Goal: Task Accomplishment & Management: Use online tool/utility

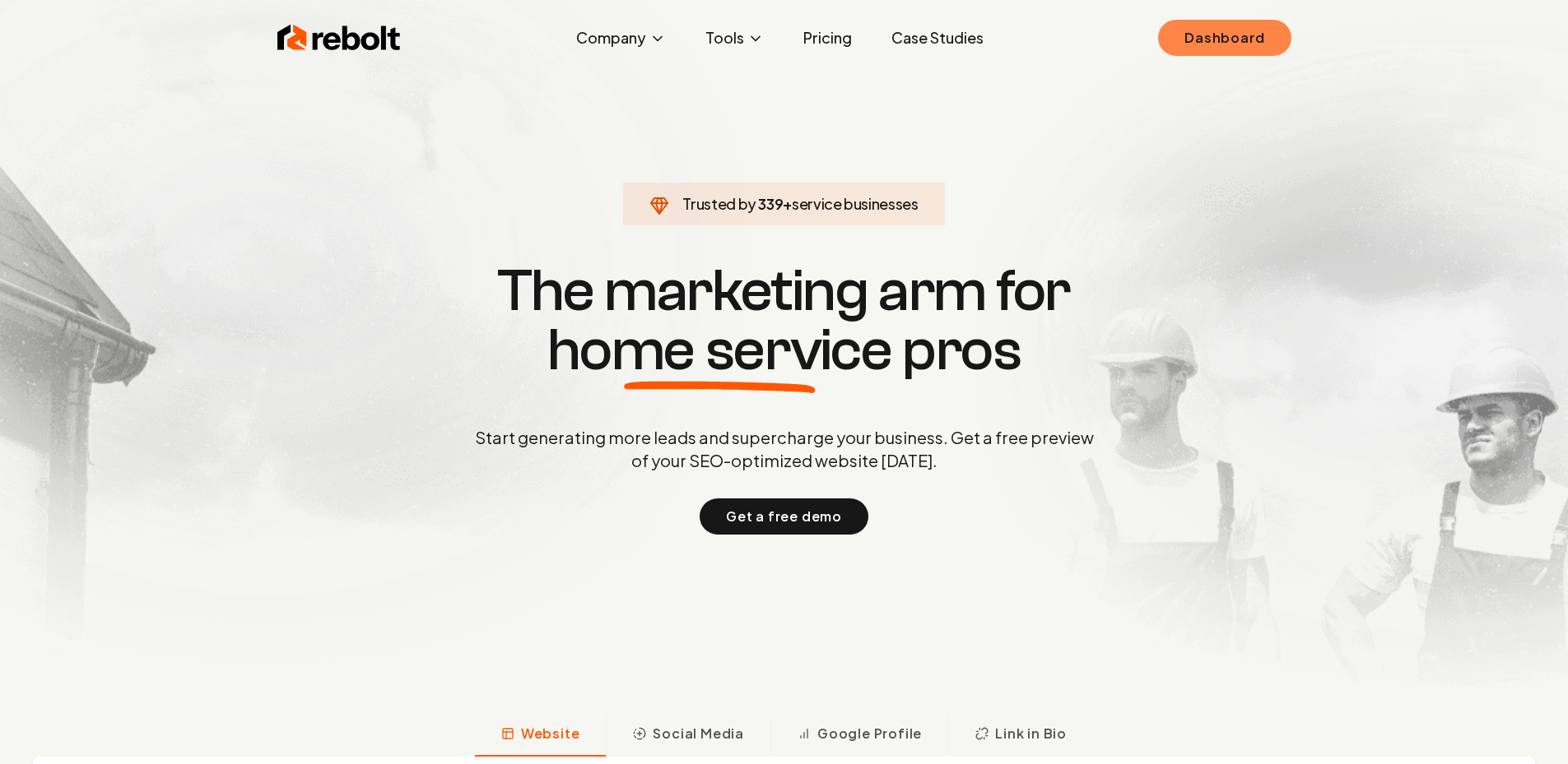
click at [1251, 22] on link "Dashboard" at bounding box center [1224, 38] width 132 height 37
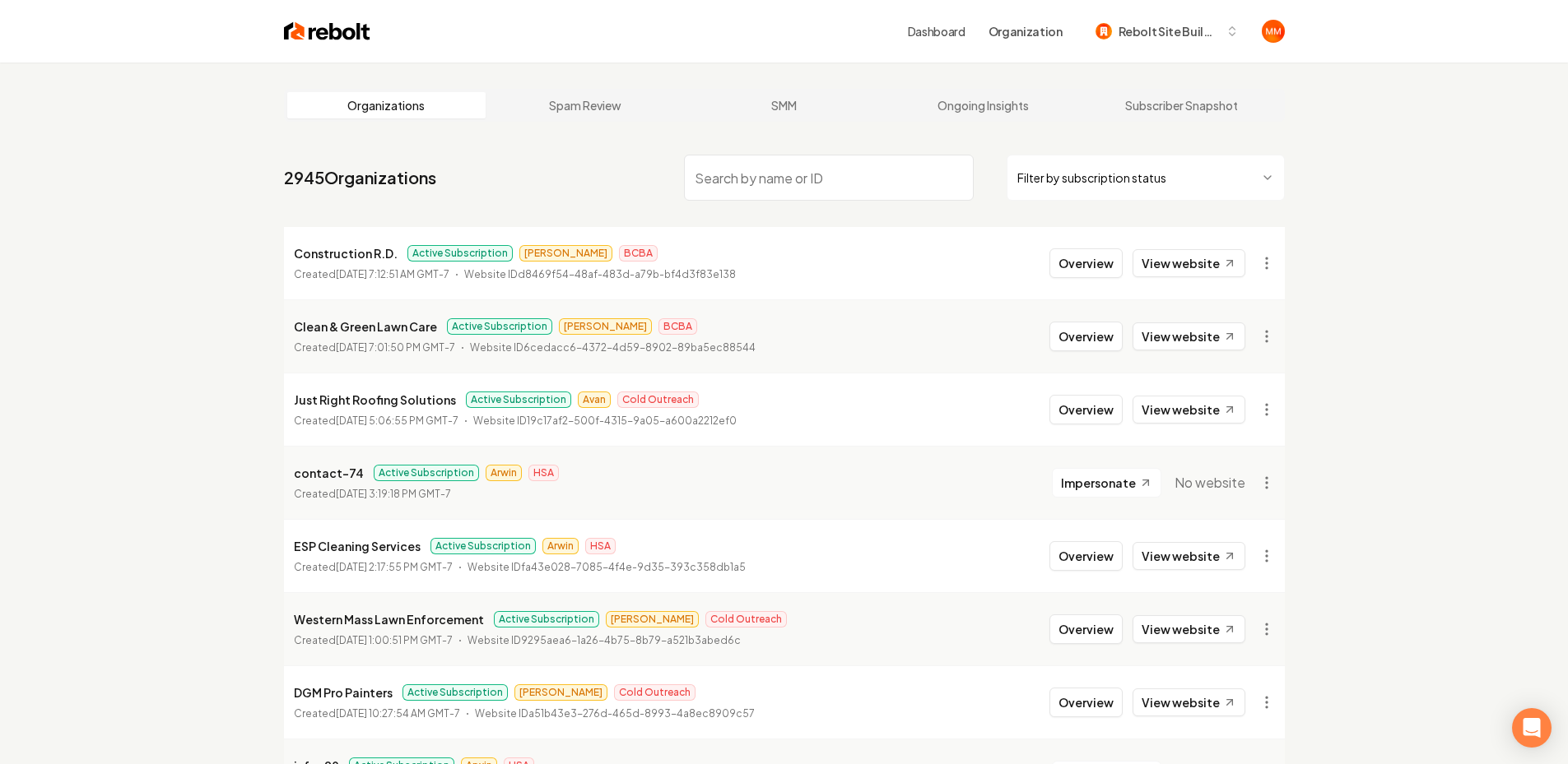
click at [872, 176] on input "search" at bounding box center [828, 177] width 290 height 46
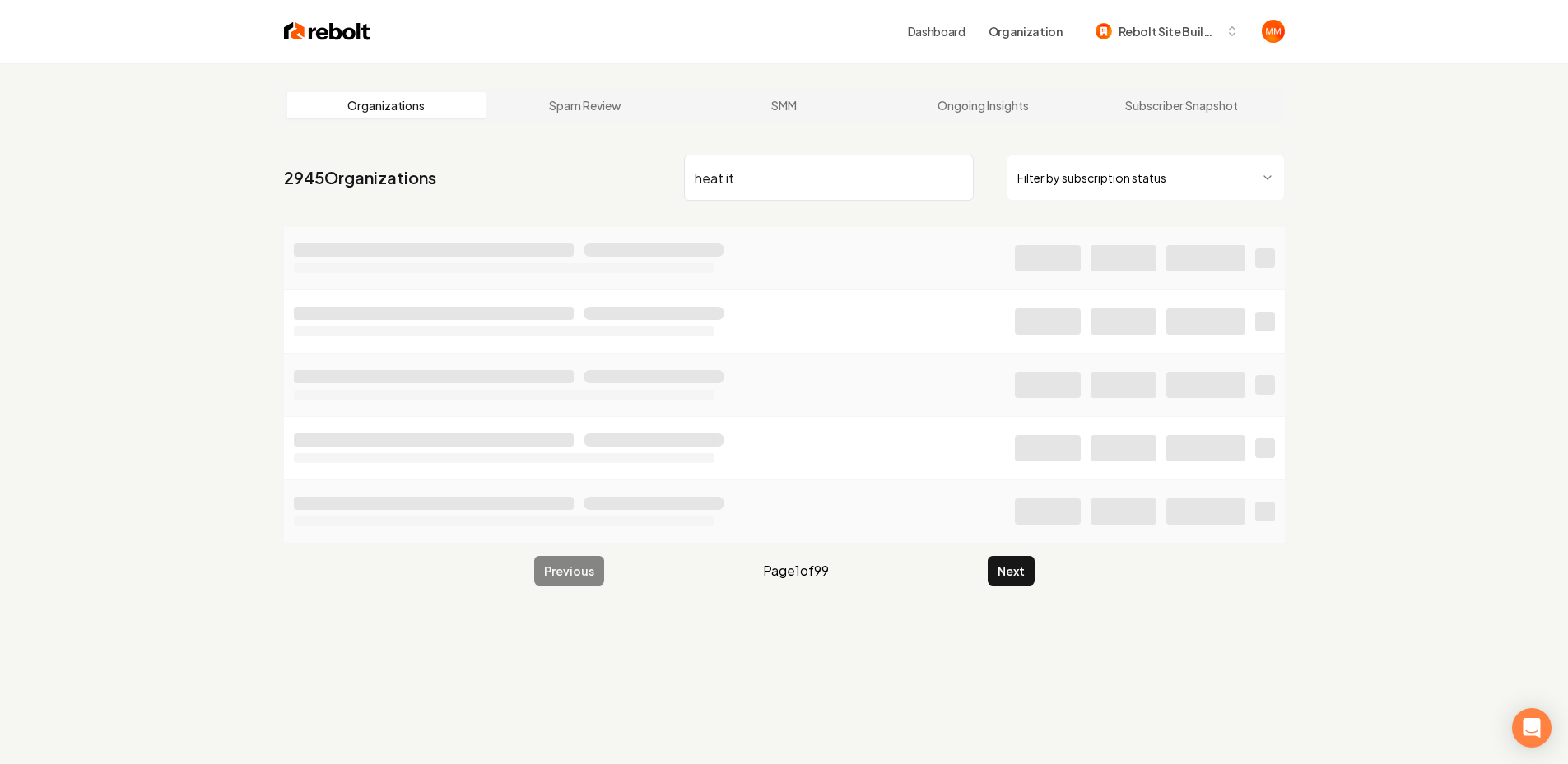
type input "heat it"
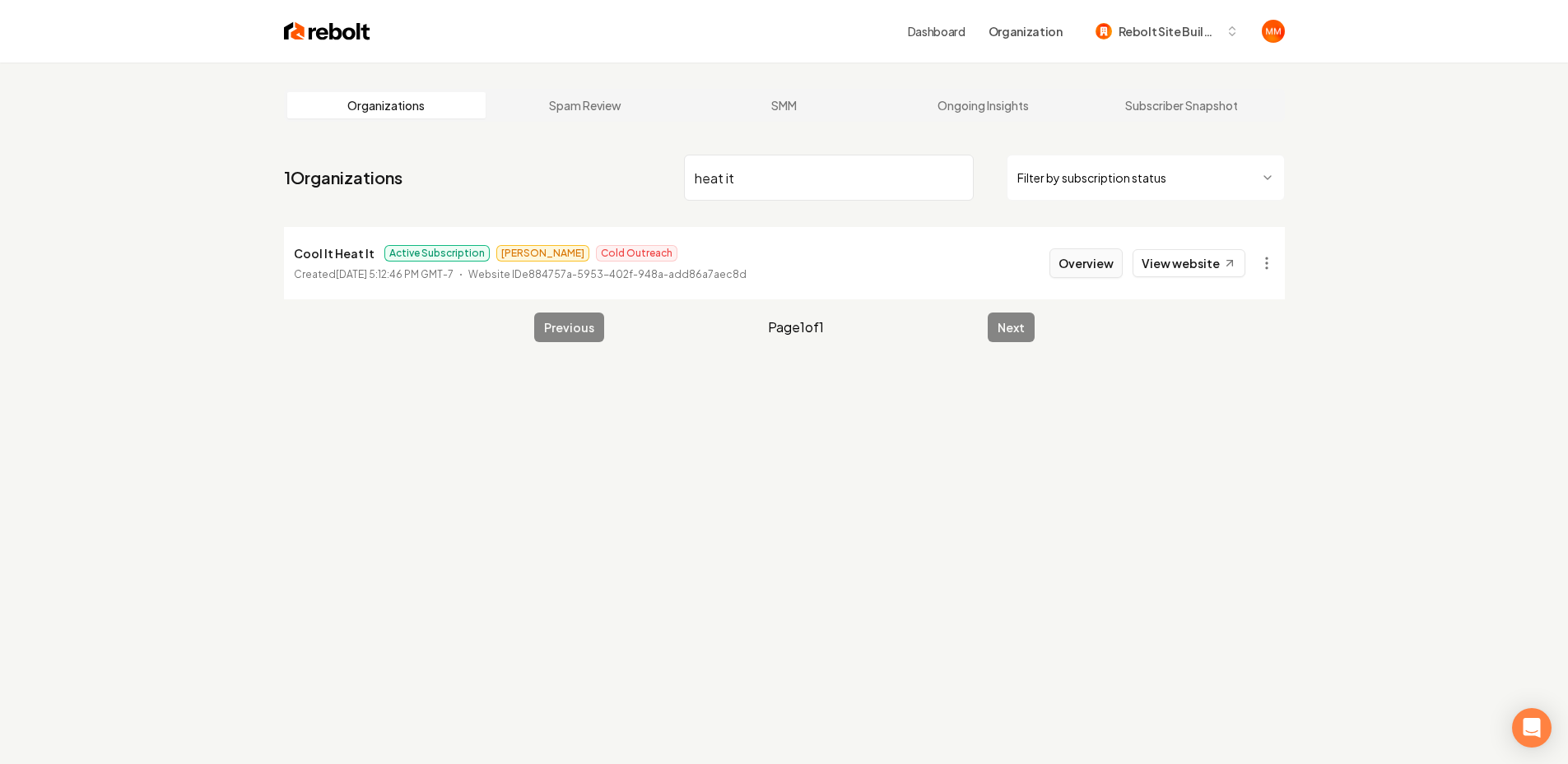
click at [1081, 263] on button "Overview" at bounding box center [1086, 263] width 73 height 30
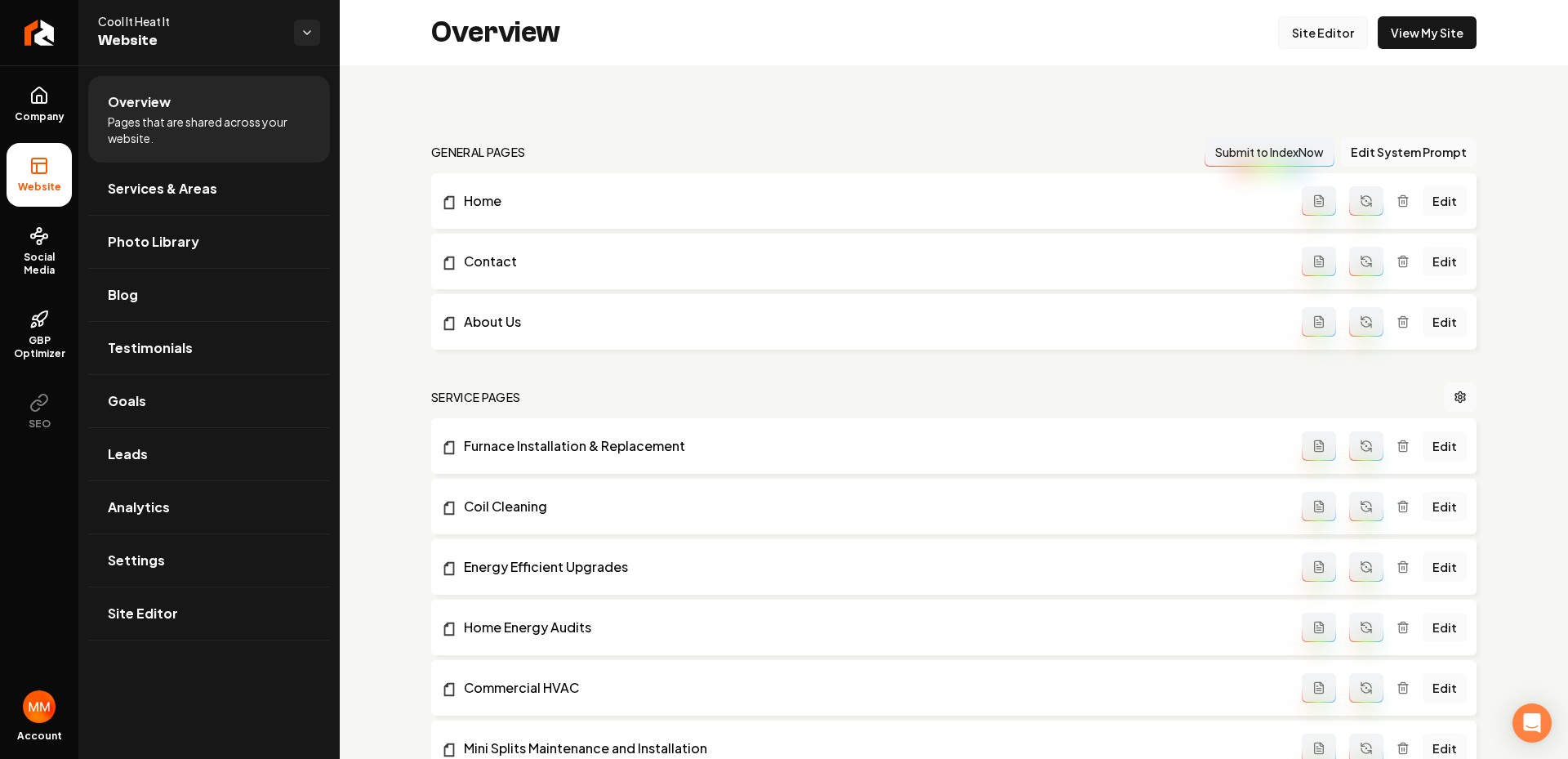
click at [1319, 44] on link "Site Editor" at bounding box center [1323, 33] width 90 height 33
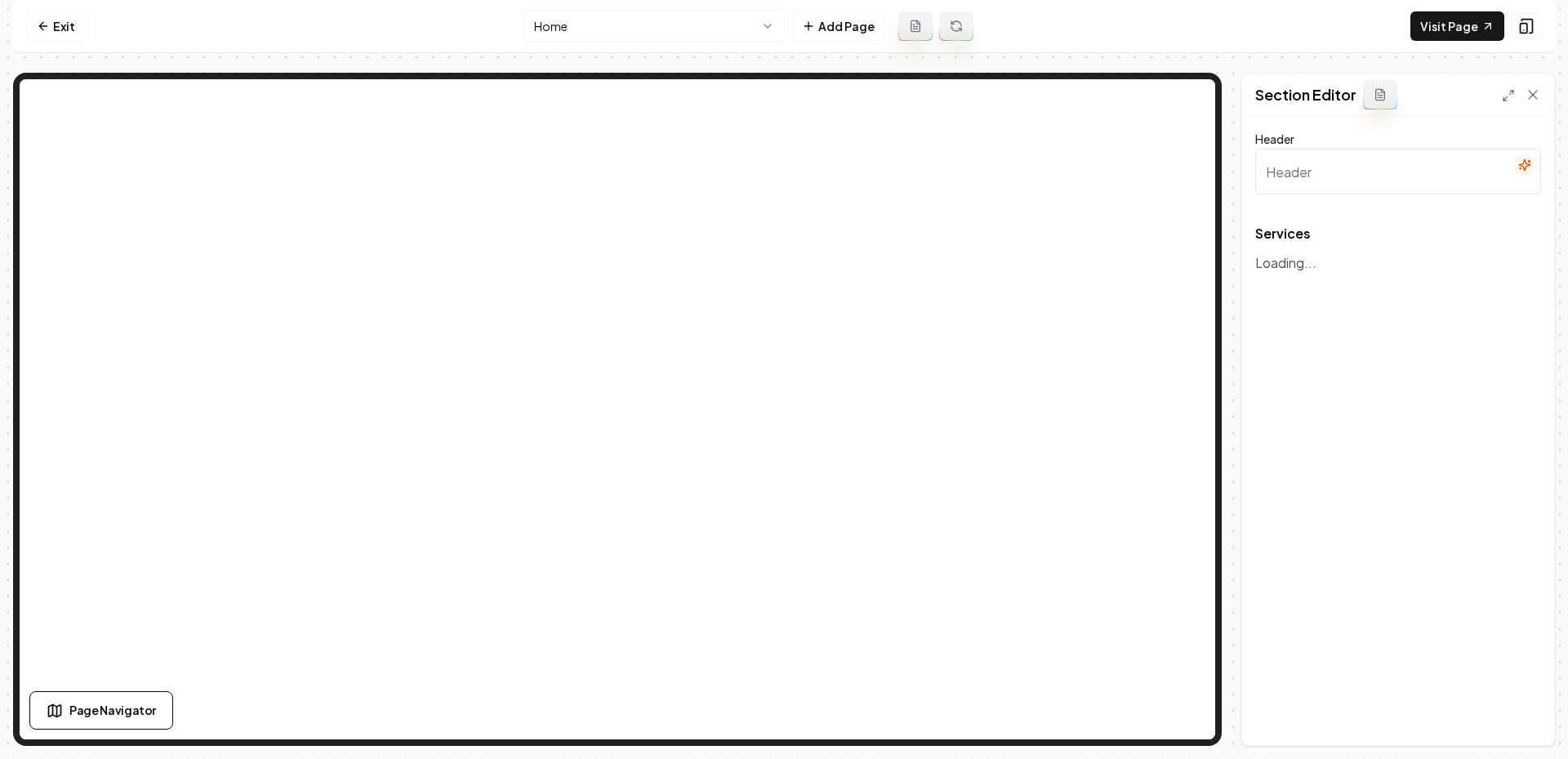
type input "Expert HVAC Solutions"
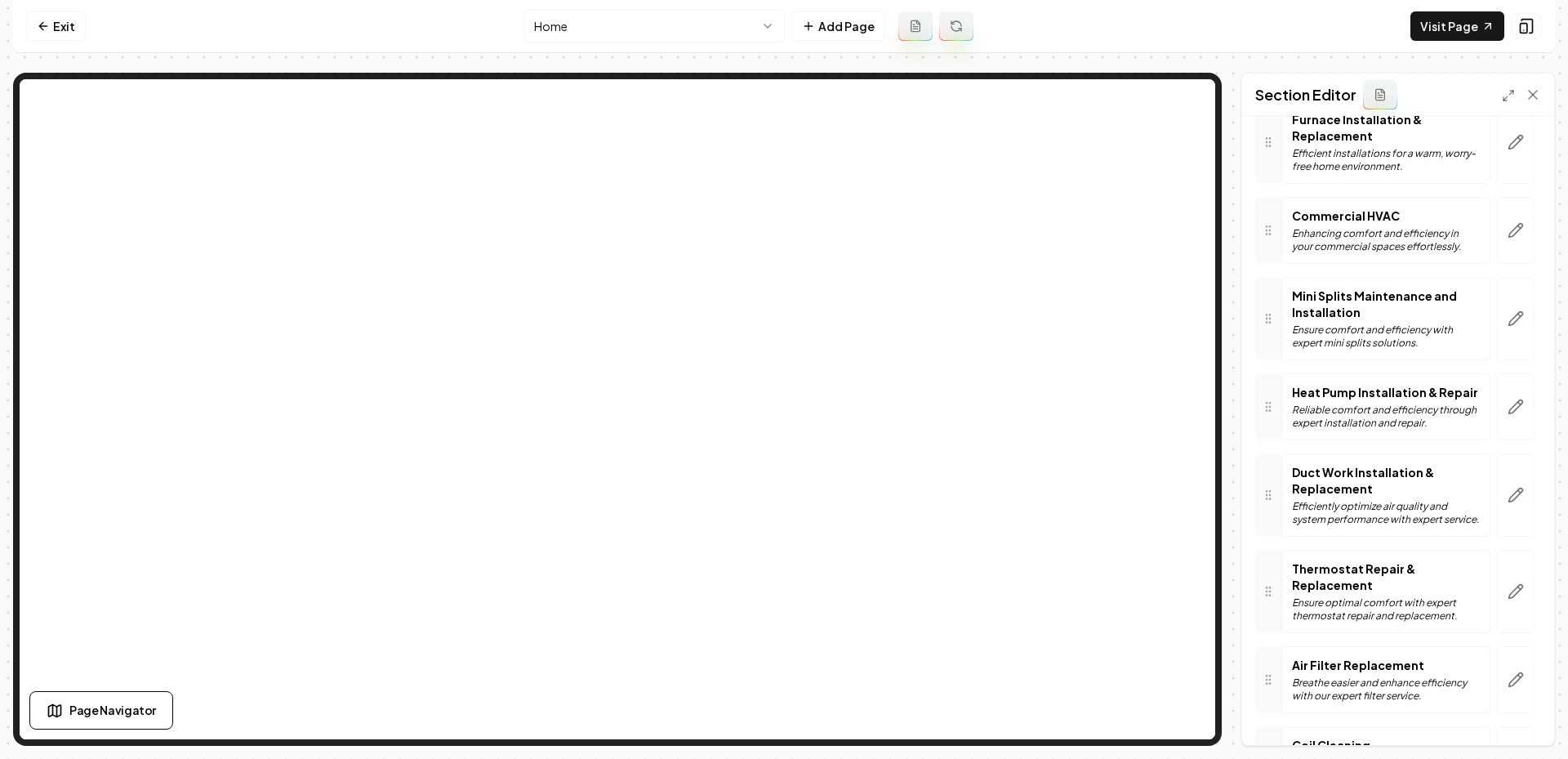
scroll to position [160, 0]
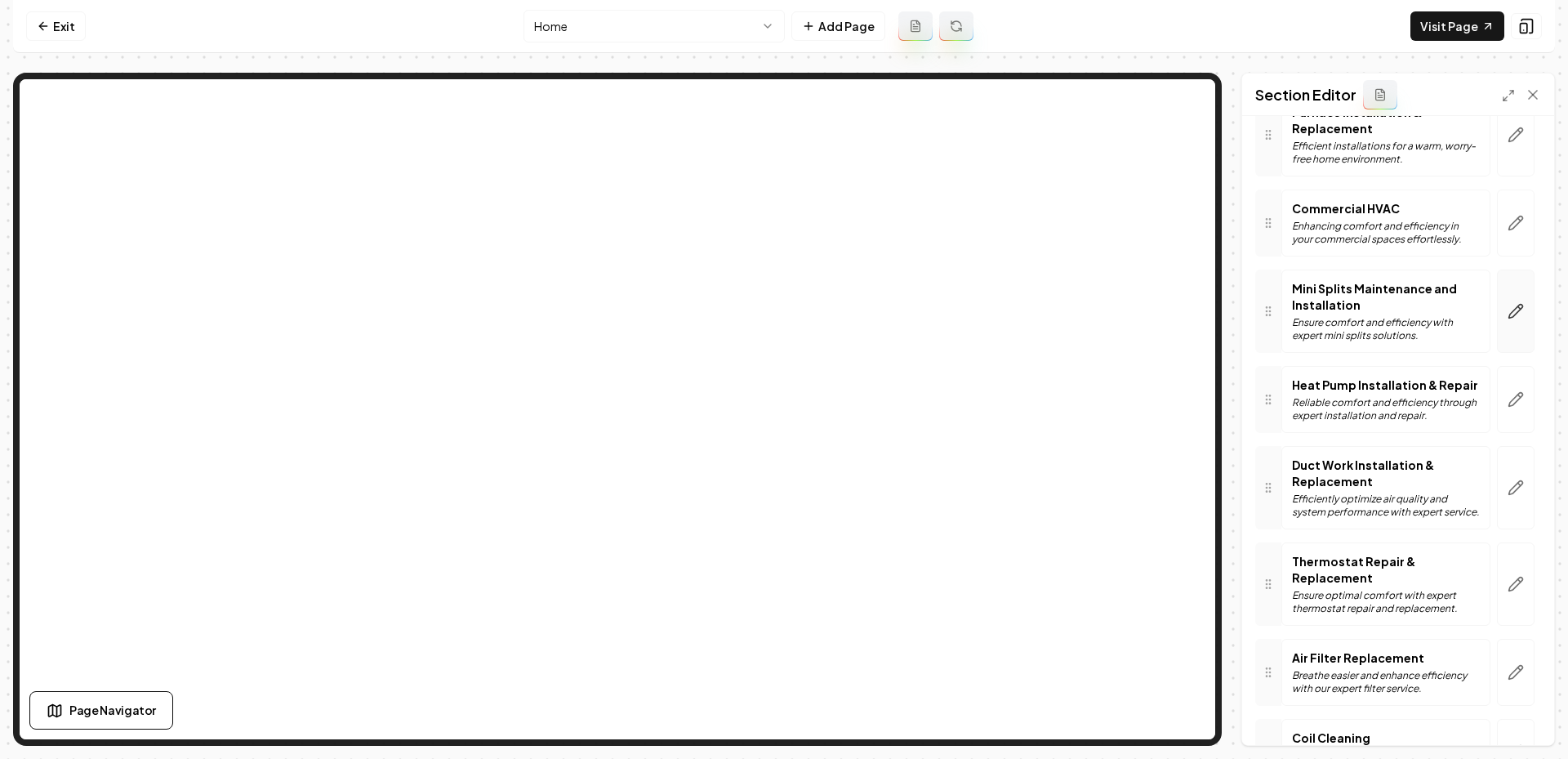
click at [1508, 318] on icon "button" at bounding box center [1515, 311] width 16 height 16
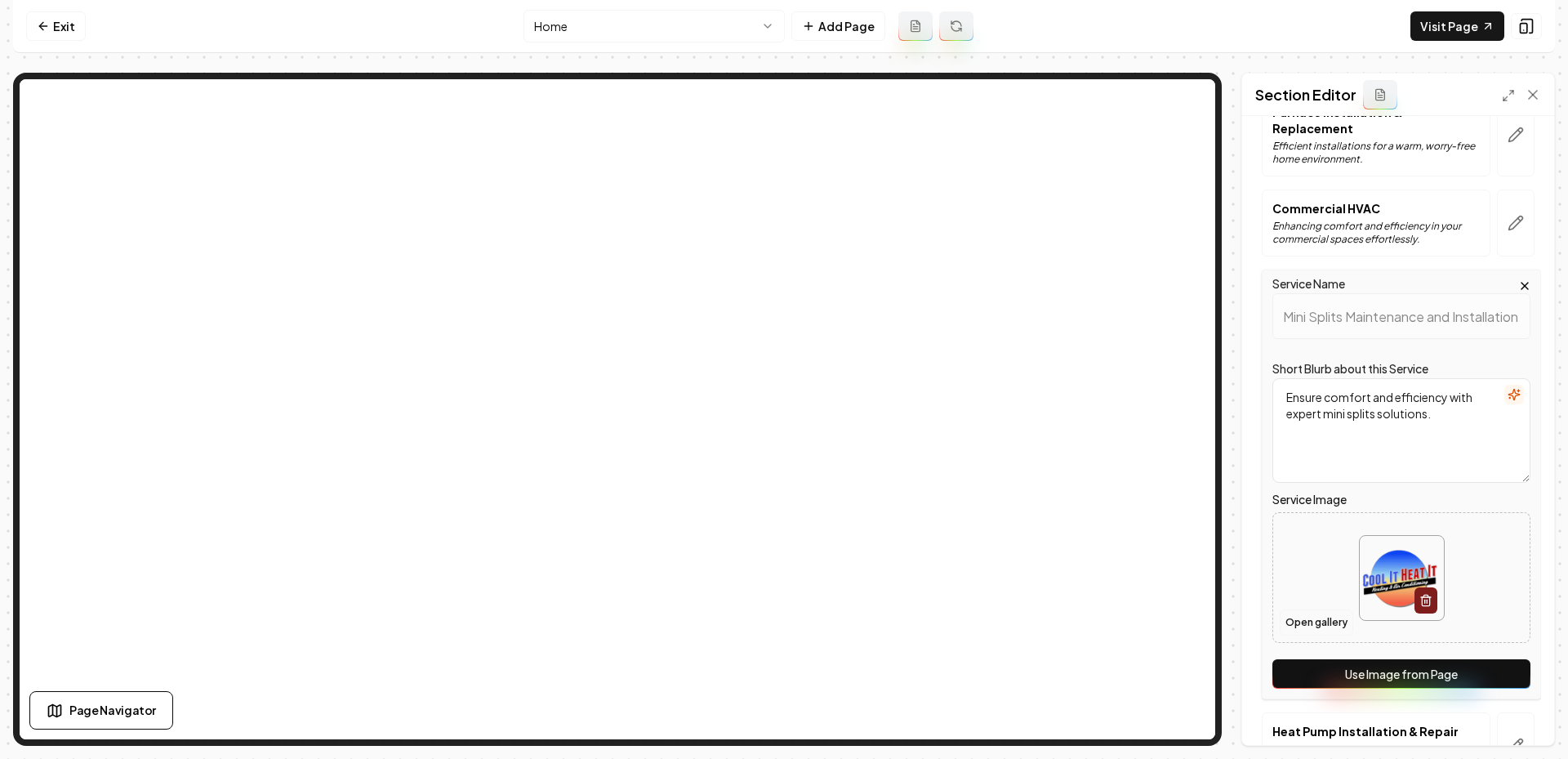
click at [1331, 616] on button "Open gallery" at bounding box center [1316, 623] width 73 height 26
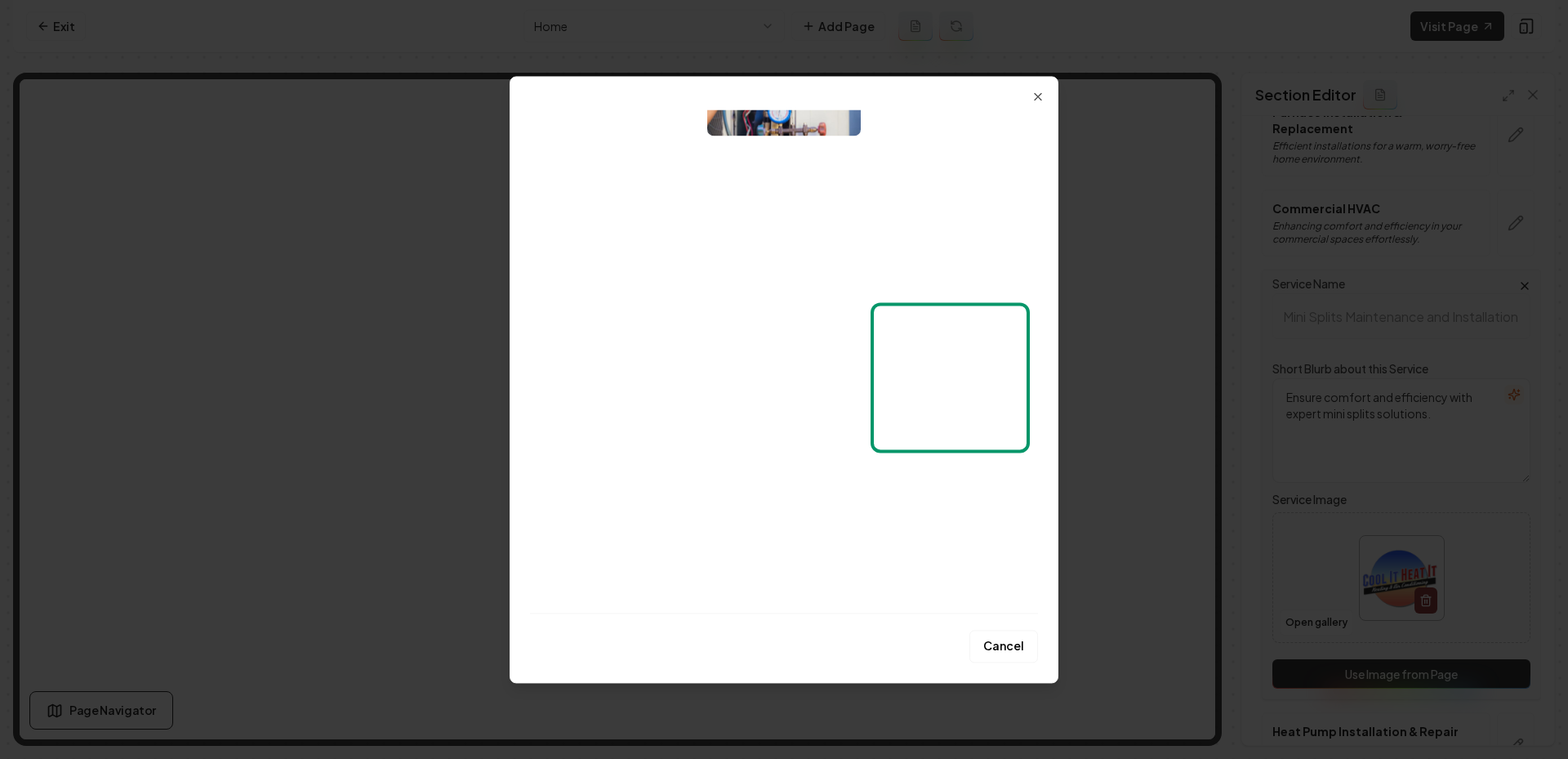
scroll to position [0, 0]
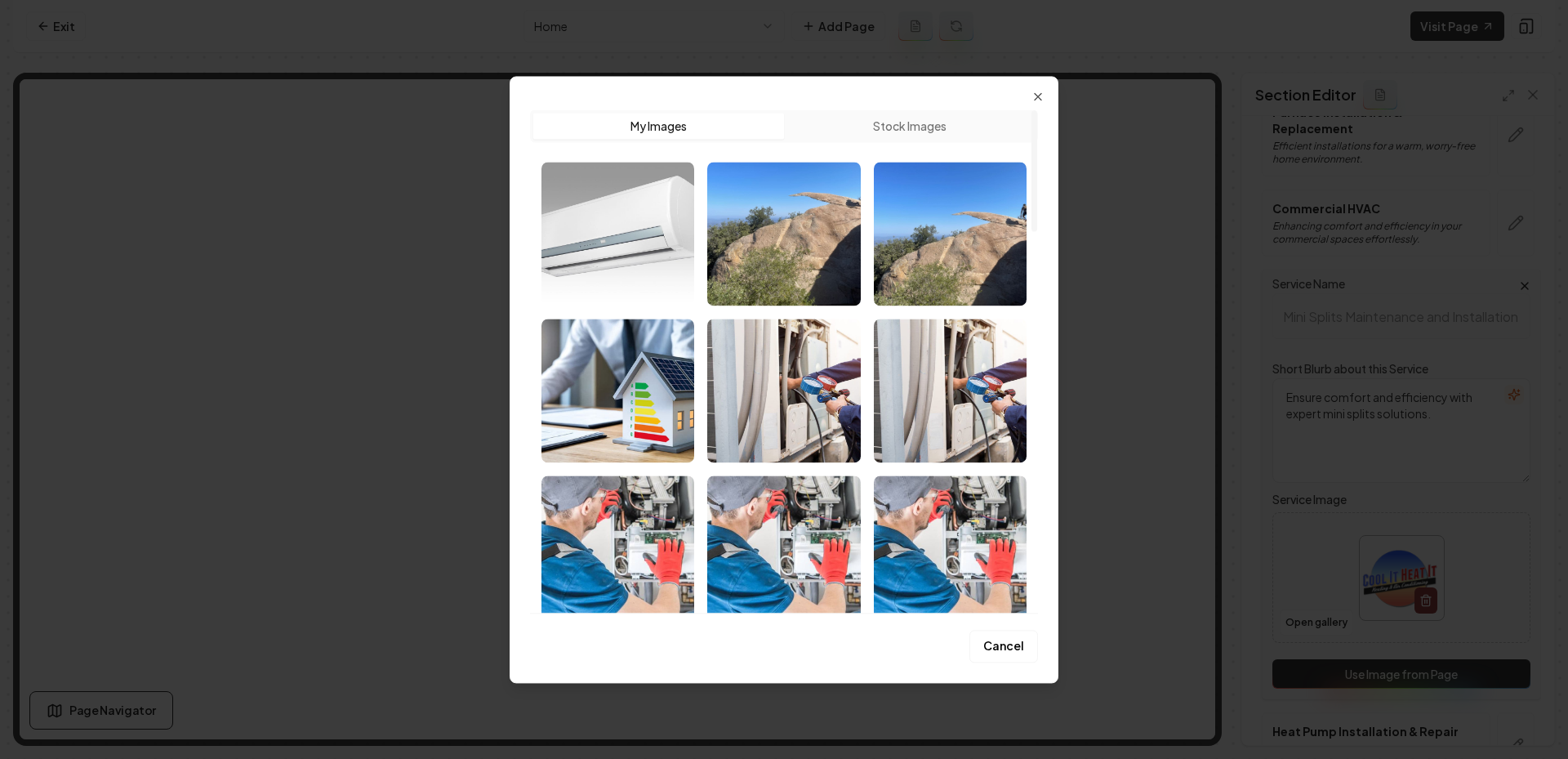
click at [614, 249] on img "Select image image_689e3bf95c7cd75eb829e799.jpeg" at bounding box center [617, 233] width 153 height 144
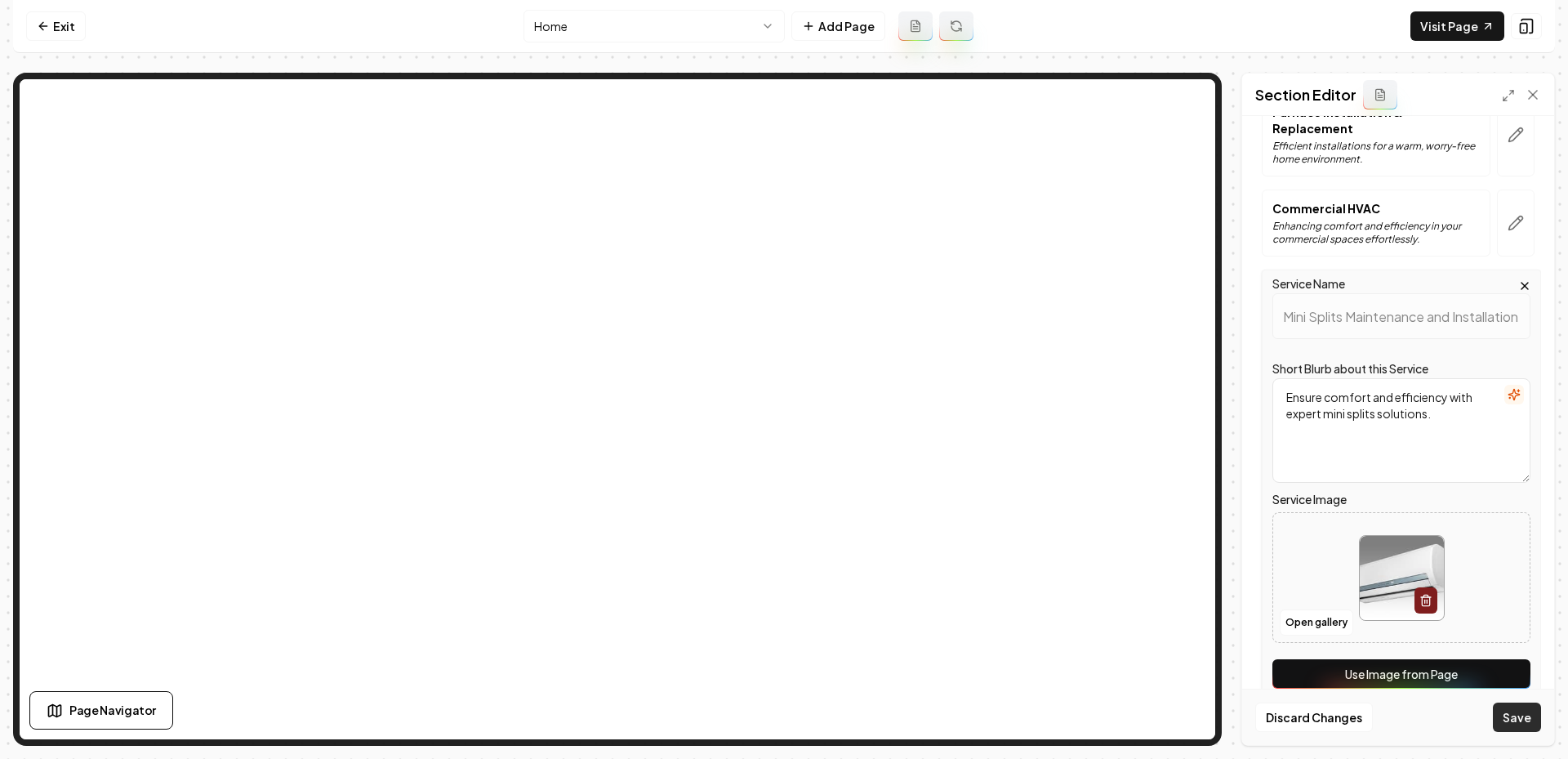
click at [1525, 724] on button "Save" at bounding box center [1517, 718] width 48 height 29
click at [1525, 724] on button "Save" at bounding box center [1517, 718] width 48 height 29
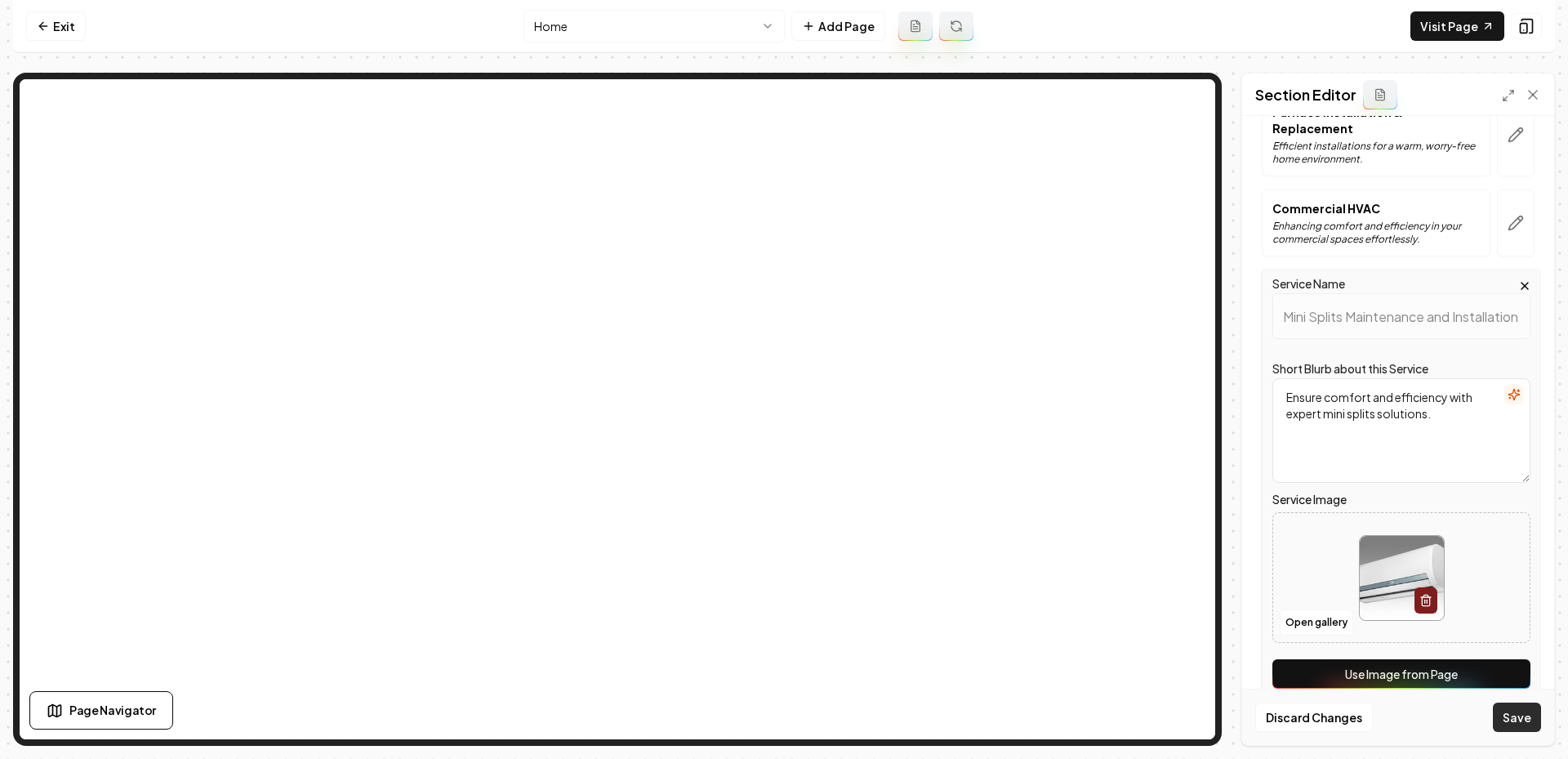
click at [1525, 724] on button "Save" at bounding box center [1517, 718] width 48 height 29
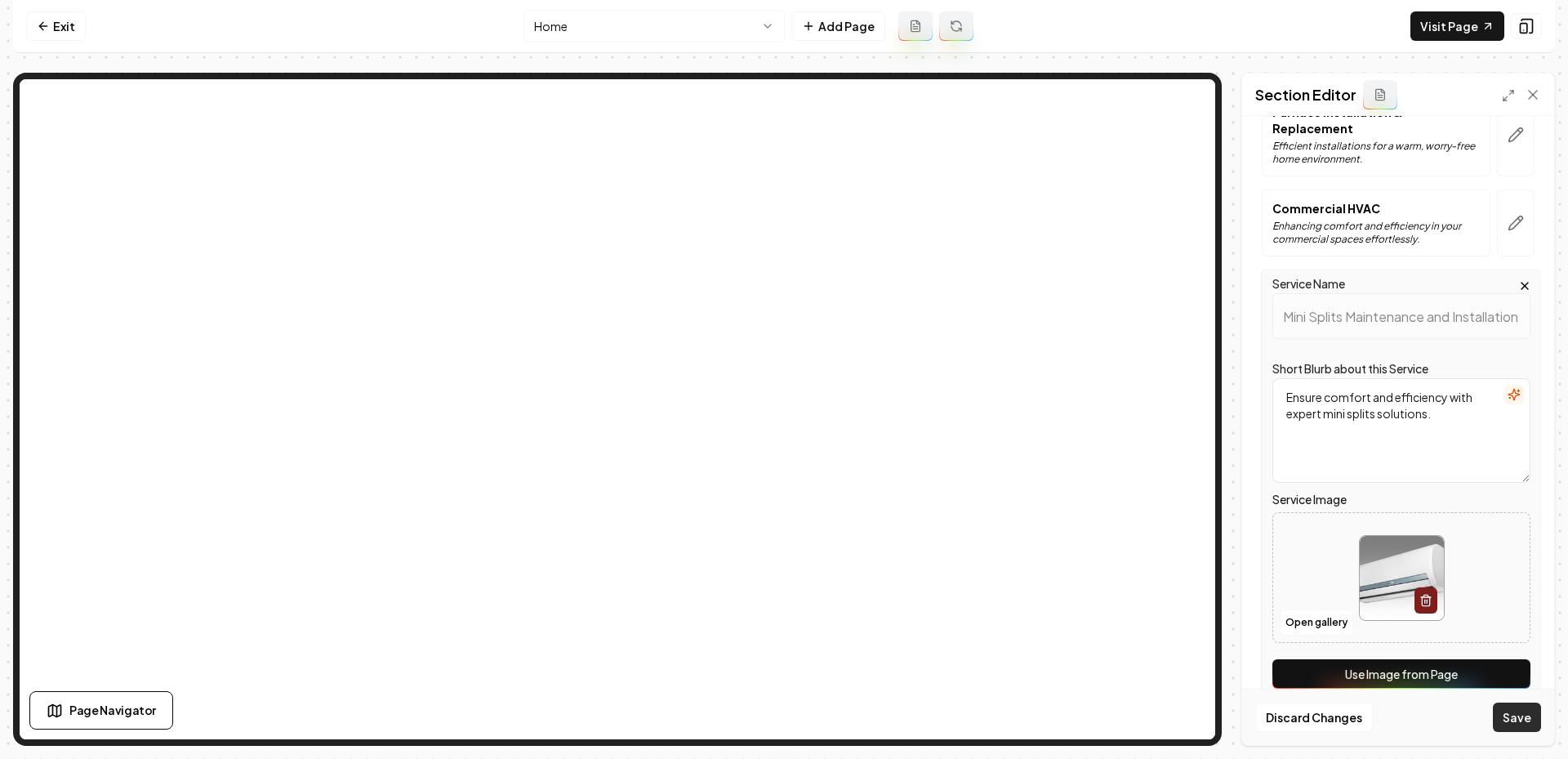
click at [1523, 724] on button "Save" at bounding box center [1517, 718] width 48 height 29
click at [1508, 723] on button "Save" at bounding box center [1517, 718] width 48 height 29
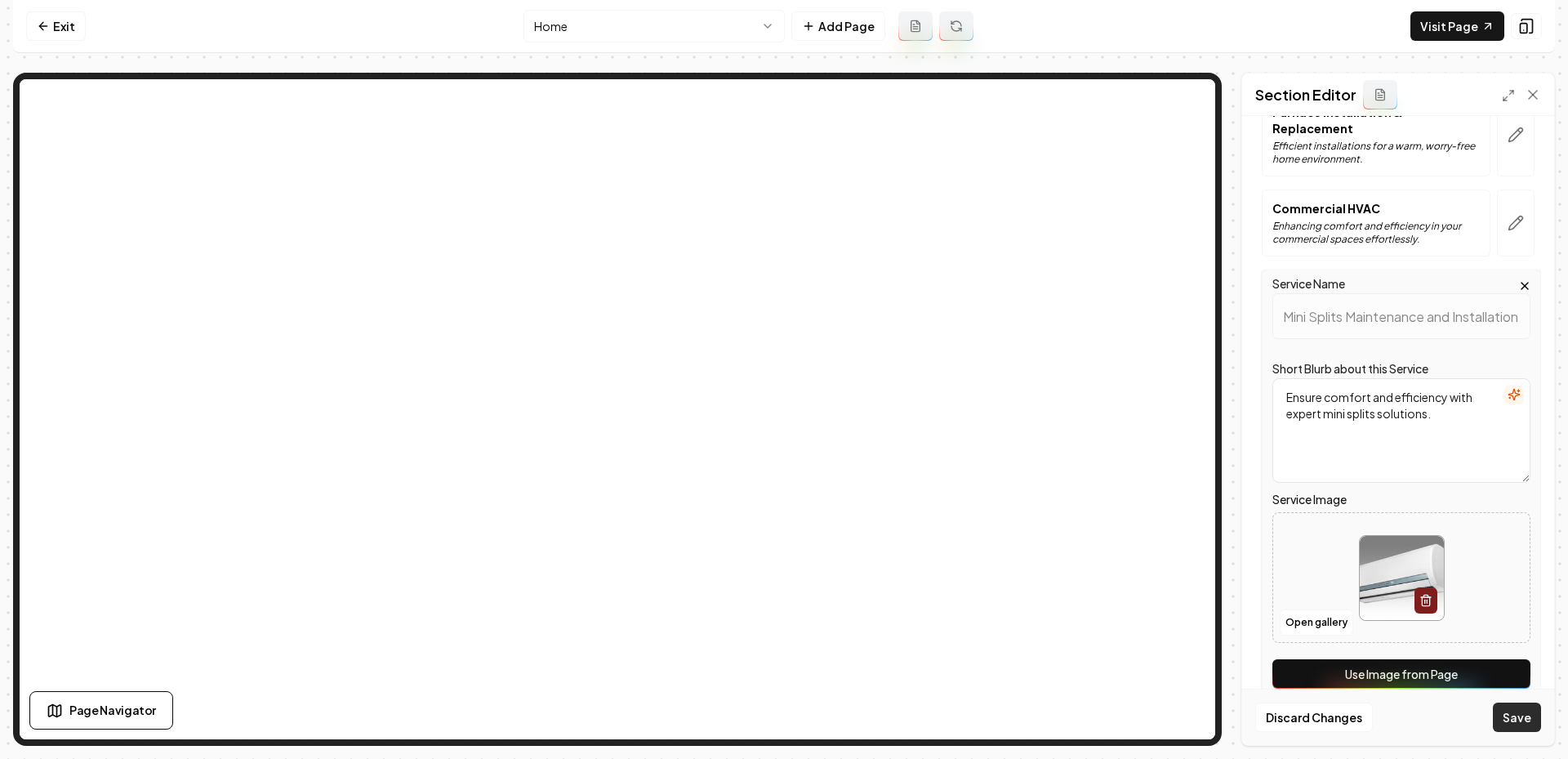
click at [1508, 723] on button "Save" at bounding box center [1517, 718] width 48 height 29
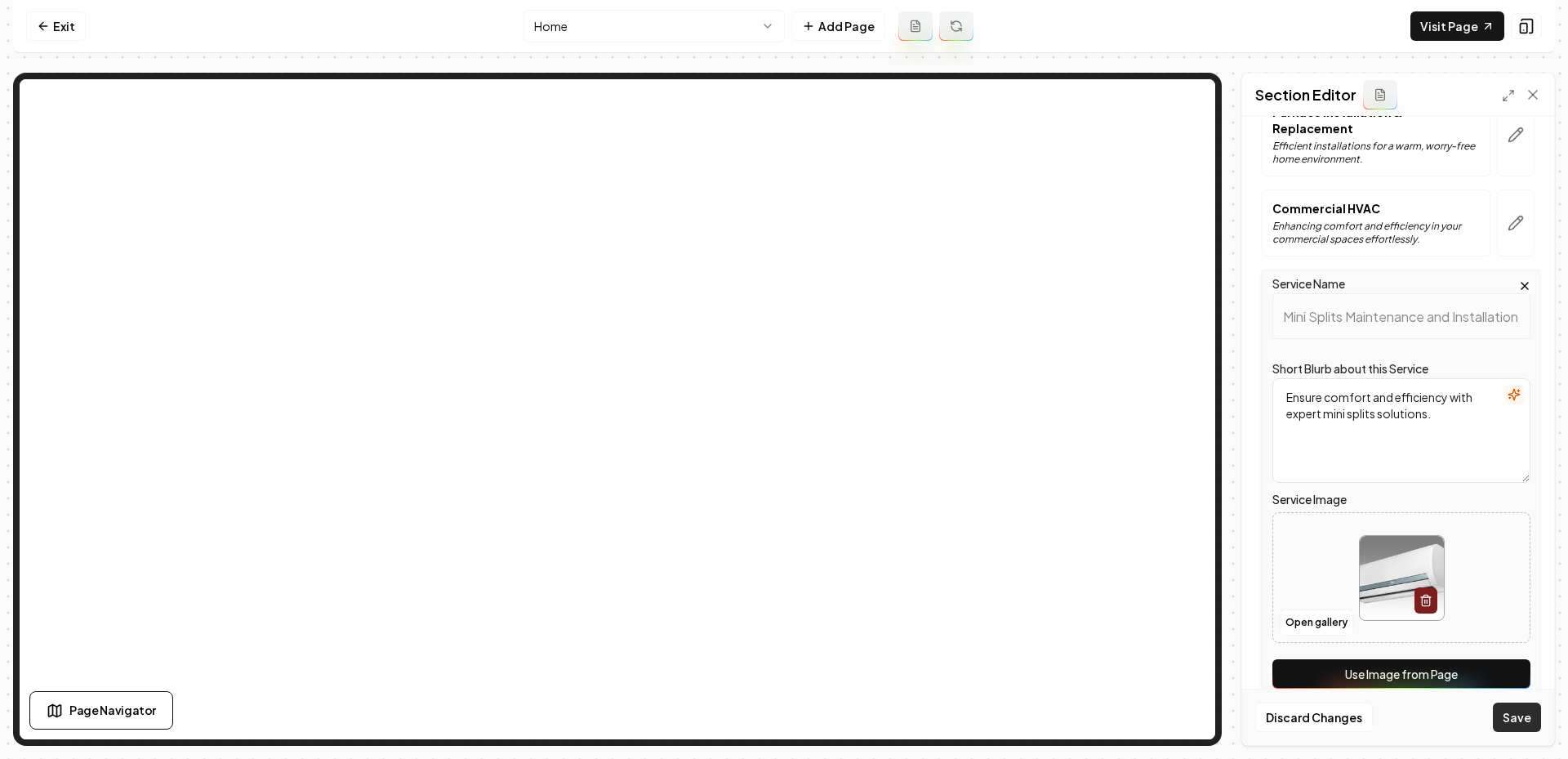
click at [1508, 723] on button "Save" at bounding box center [1517, 718] width 48 height 29
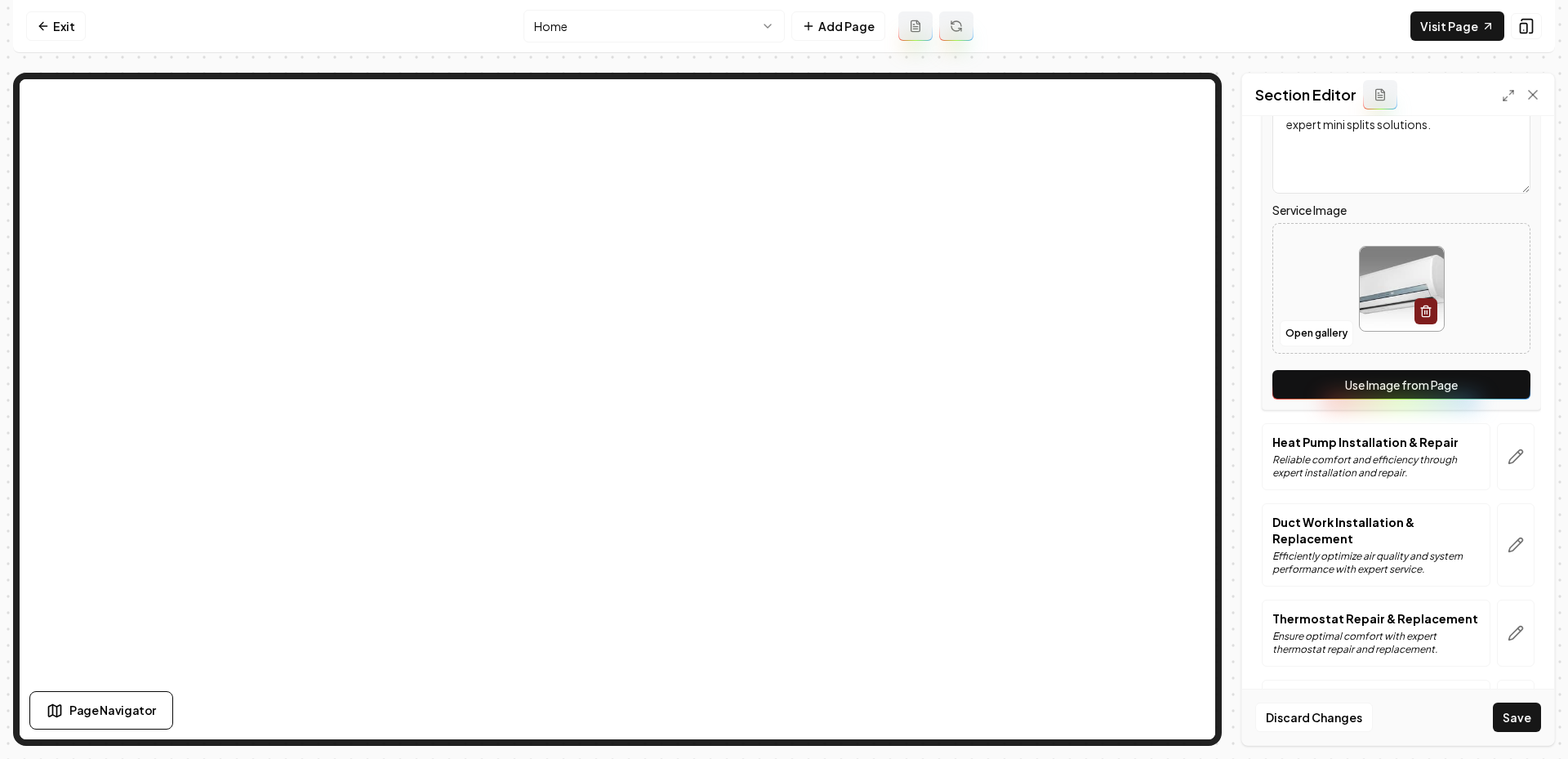
scroll to position [456, 0]
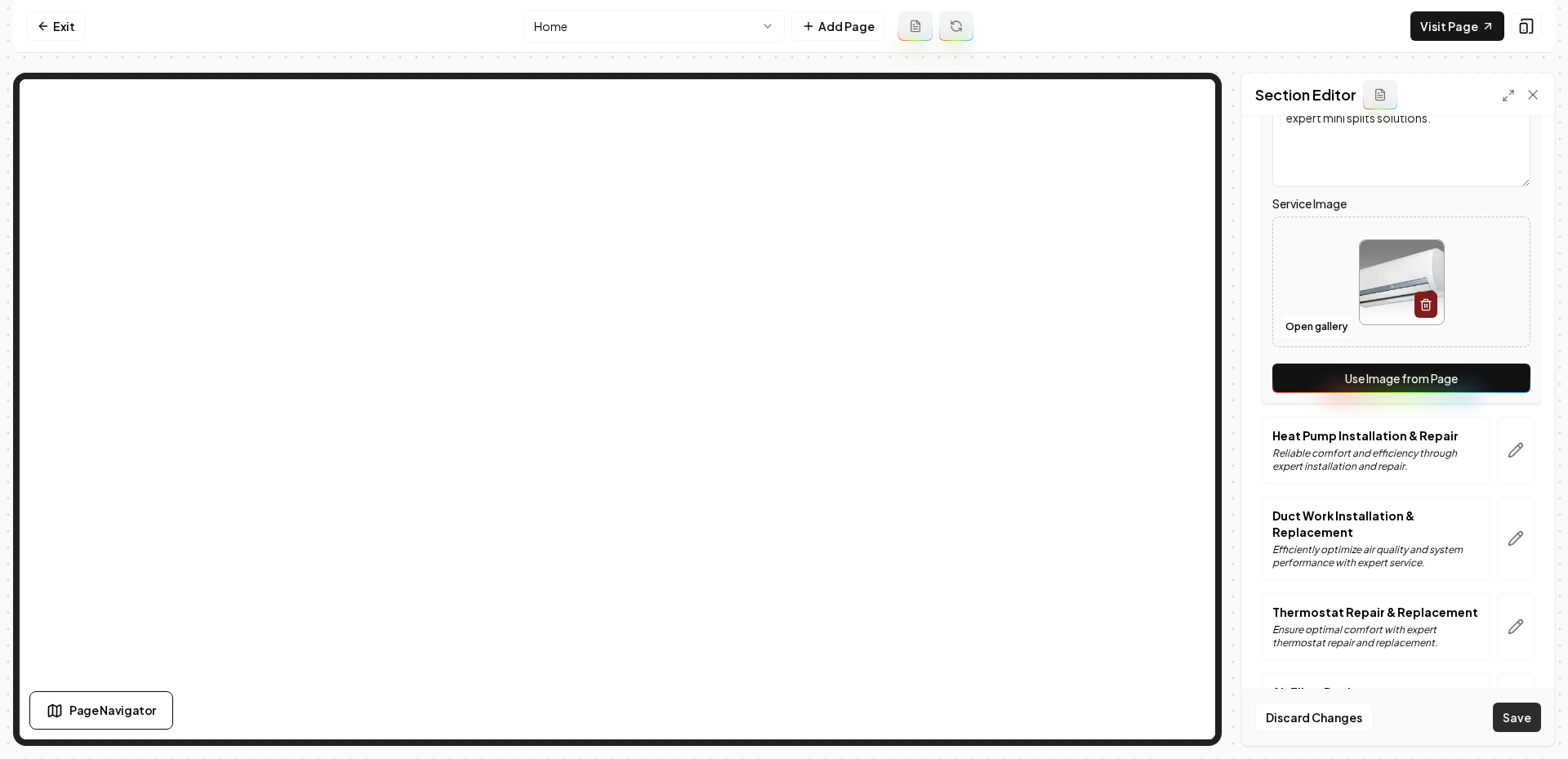
click at [1538, 734] on div "Discard Changes Save" at bounding box center [1397, 717] width 312 height 56
click at [1533, 724] on button "Save" at bounding box center [1517, 718] width 48 height 29
click at [1530, 723] on button "Save" at bounding box center [1517, 718] width 48 height 29
click at [1529, 723] on button "Save" at bounding box center [1517, 718] width 48 height 29
click at [1529, 724] on button "Save" at bounding box center [1517, 718] width 48 height 29
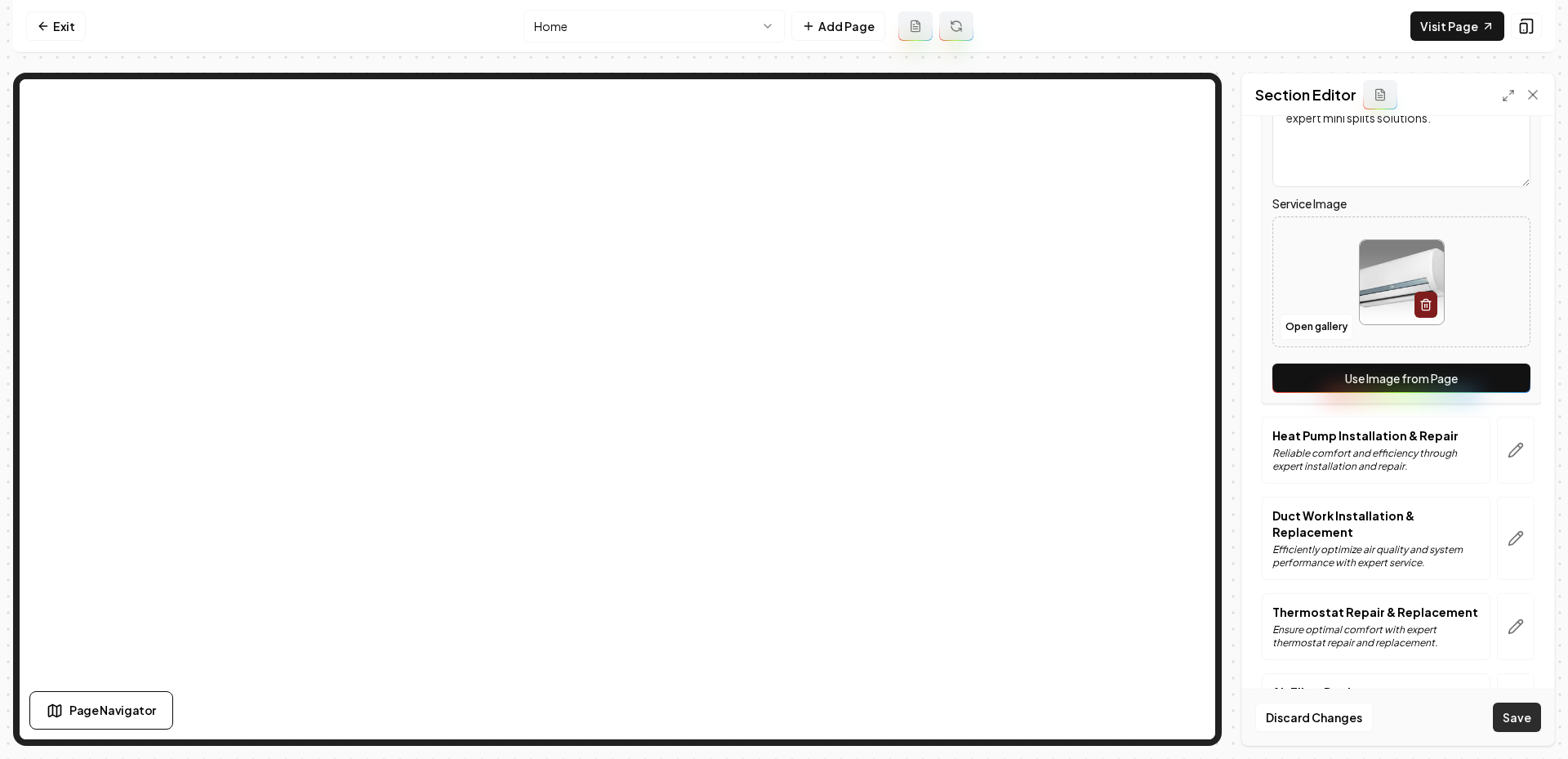
click at [1529, 724] on button "Save" at bounding box center [1517, 718] width 48 height 29
click at [1325, 723] on button "Discard Changes" at bounding box center [1313, 718] width 117 height 29
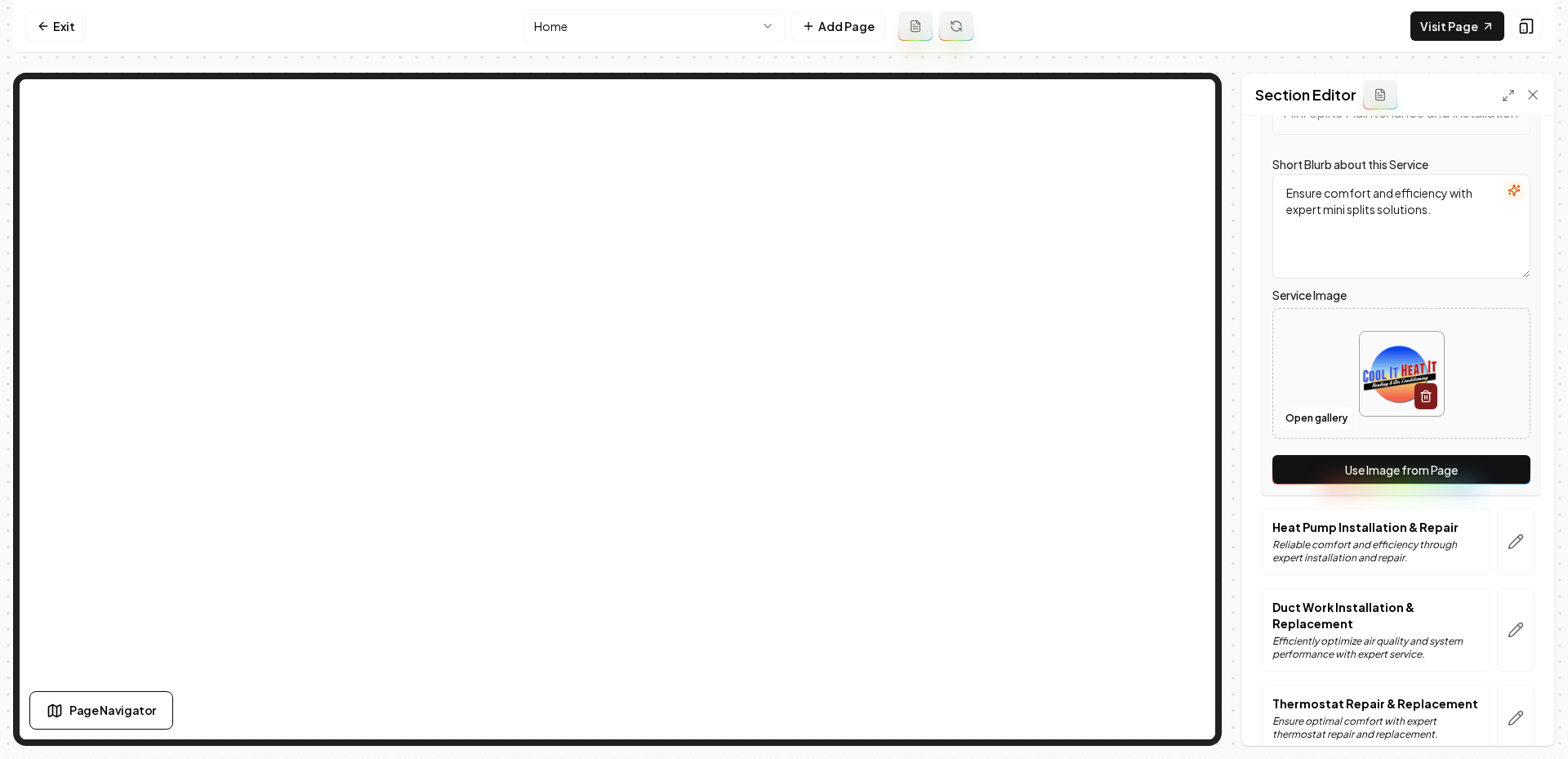
scroll to position [366, 0]
click at [1324, 407] on button "Open gallery" at bounding box center [1316, 416] width 73 height 26
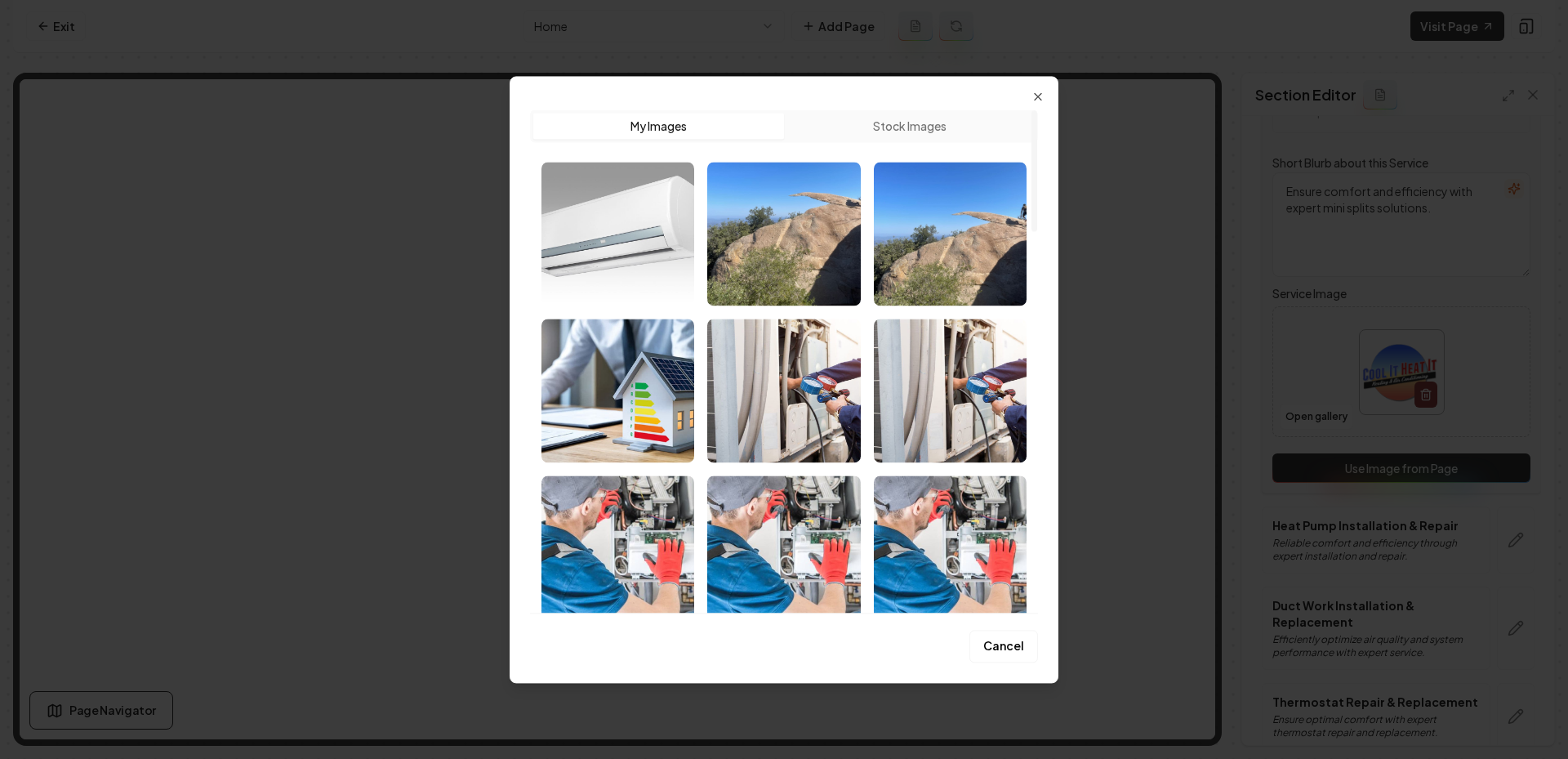
click at [645, 237] on img "Select image image_689e3bf95c7cd75eb829e799.jpeg" at bounding box center [617, 233] width 153 height 144
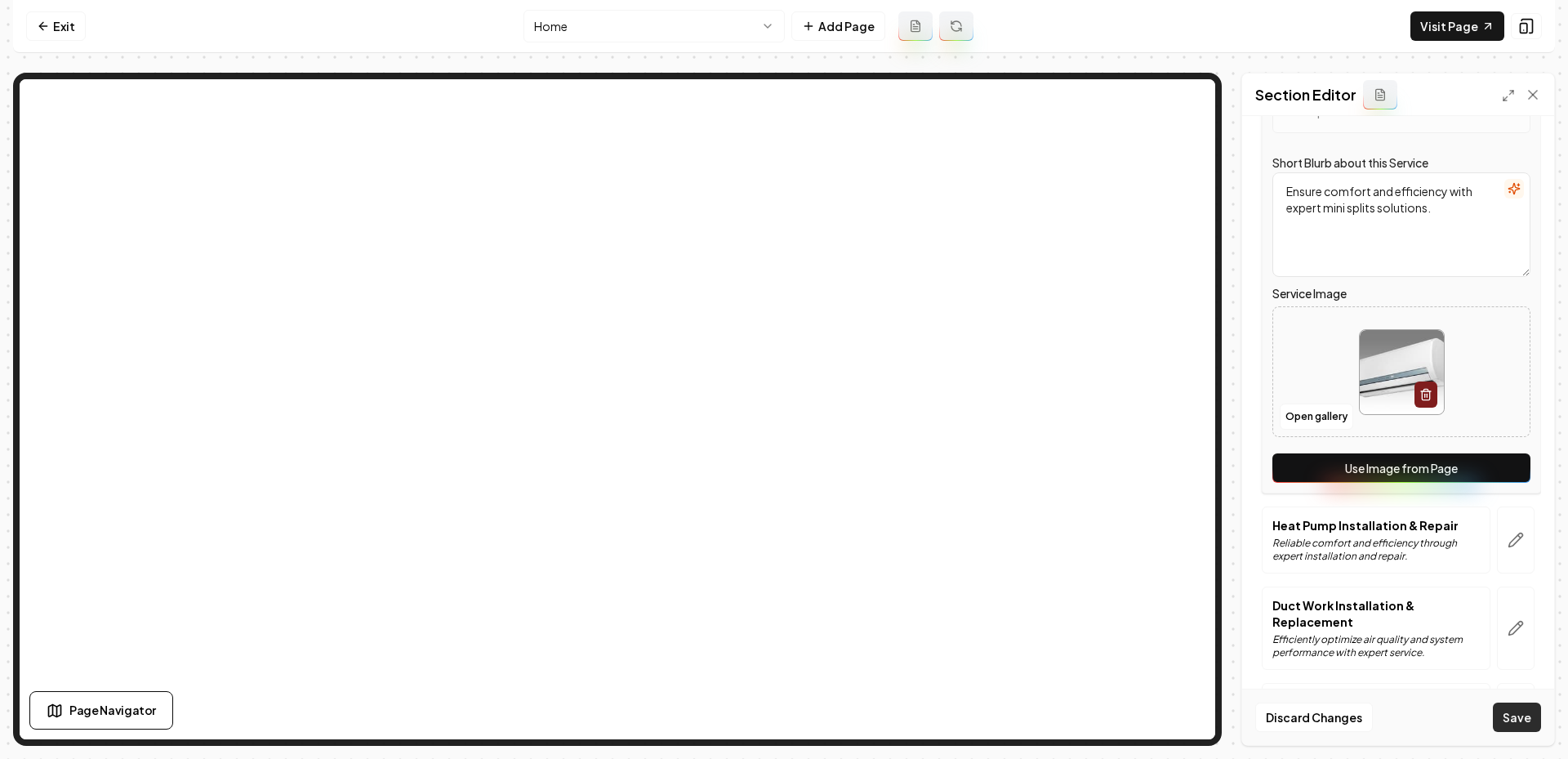
click at [1505, 713] on button "Save" at bounding box center [1517, 718] width 48 height 29
click at [1506, 714] on button "Save" at bounding box center [1517, 718] width 48 height 29
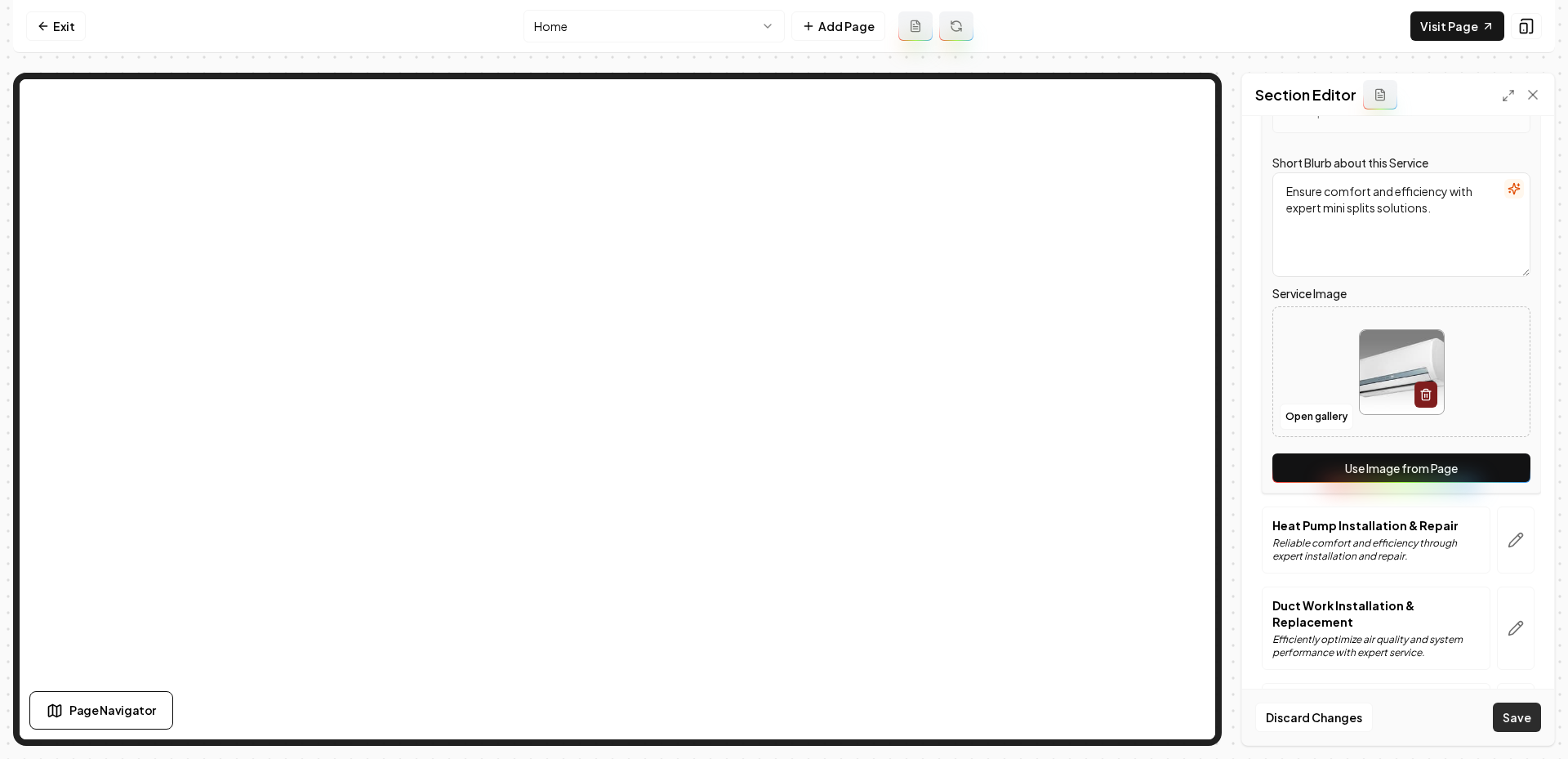
click at [1506, 714] on button "Save" at bounding box center [1517, 718] width 48 height 29
click at [1505, 713] on button "Save" at bounding box center [1517, 718] width 48 height 29
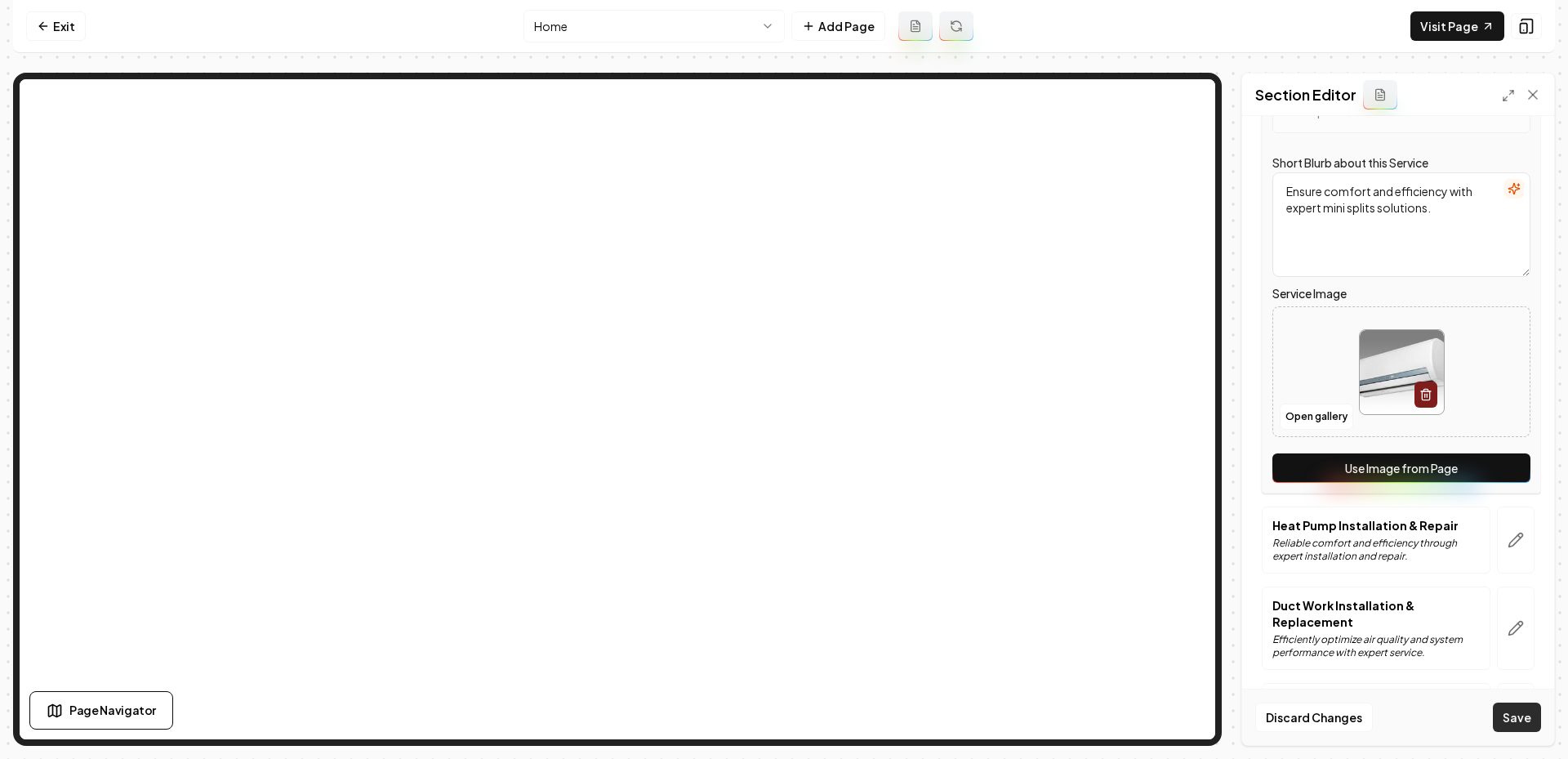
click at [1505, 713] on button "Save" at bounding box center [1517, 718] width 48 height 29
